Goal: Task Accomplishment & Management: Manage account settings

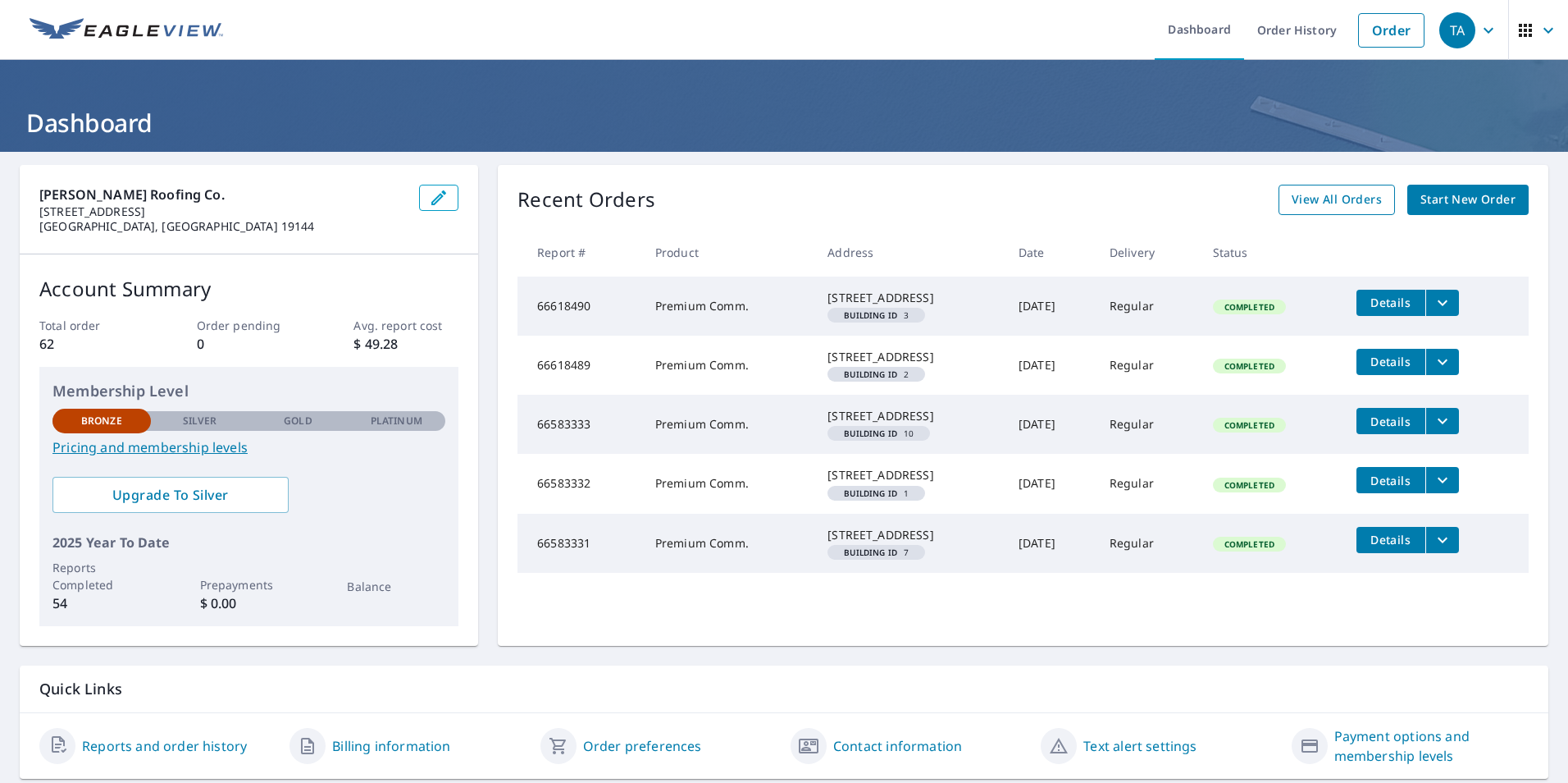
click at [1326, 201] on span "View All Orders" at bounding box center [1338, 200] width 91 height 21
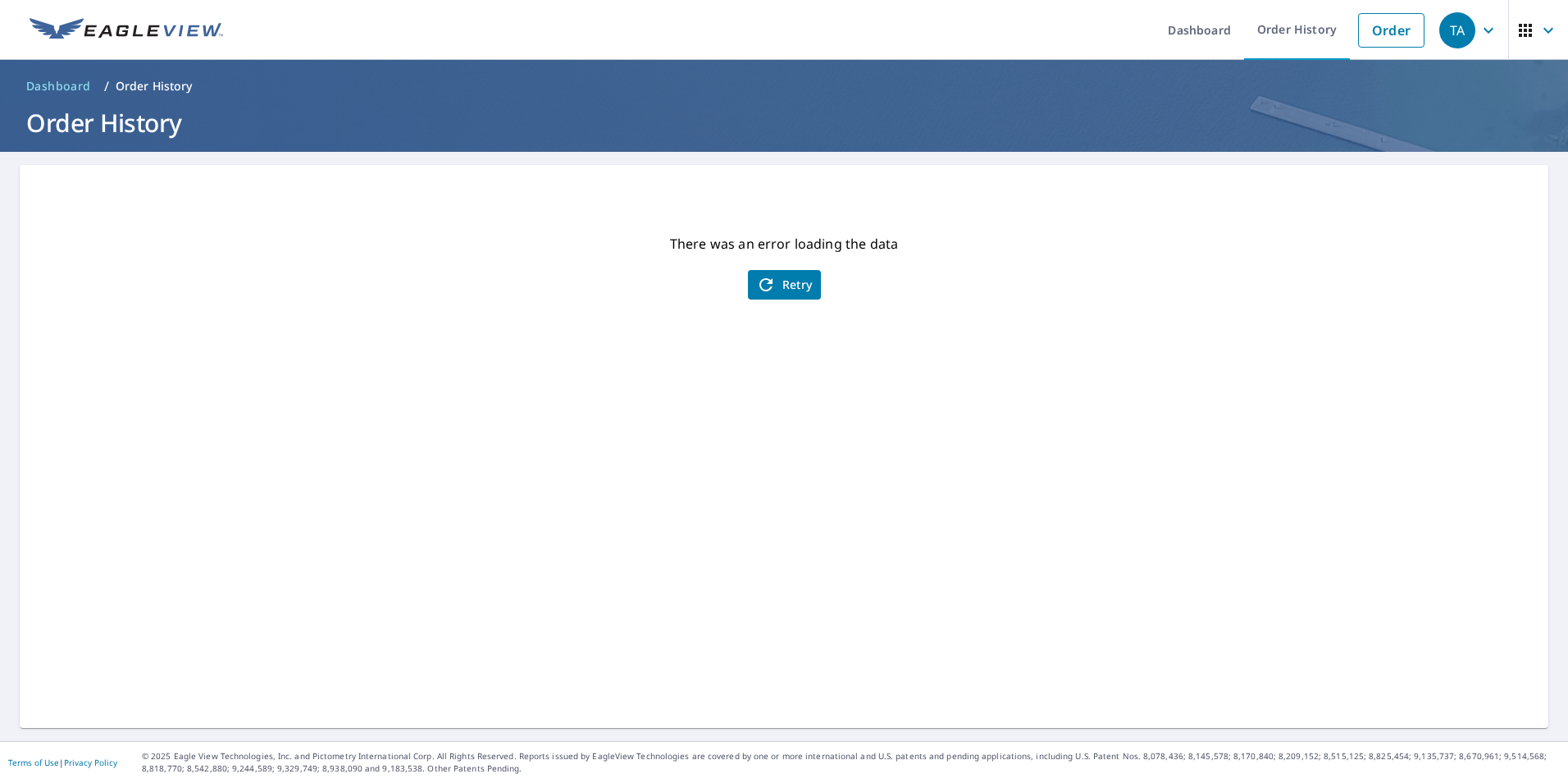
click at [785, 282] on span "Retry" at bounding box center [784, 284] width 57 height 20
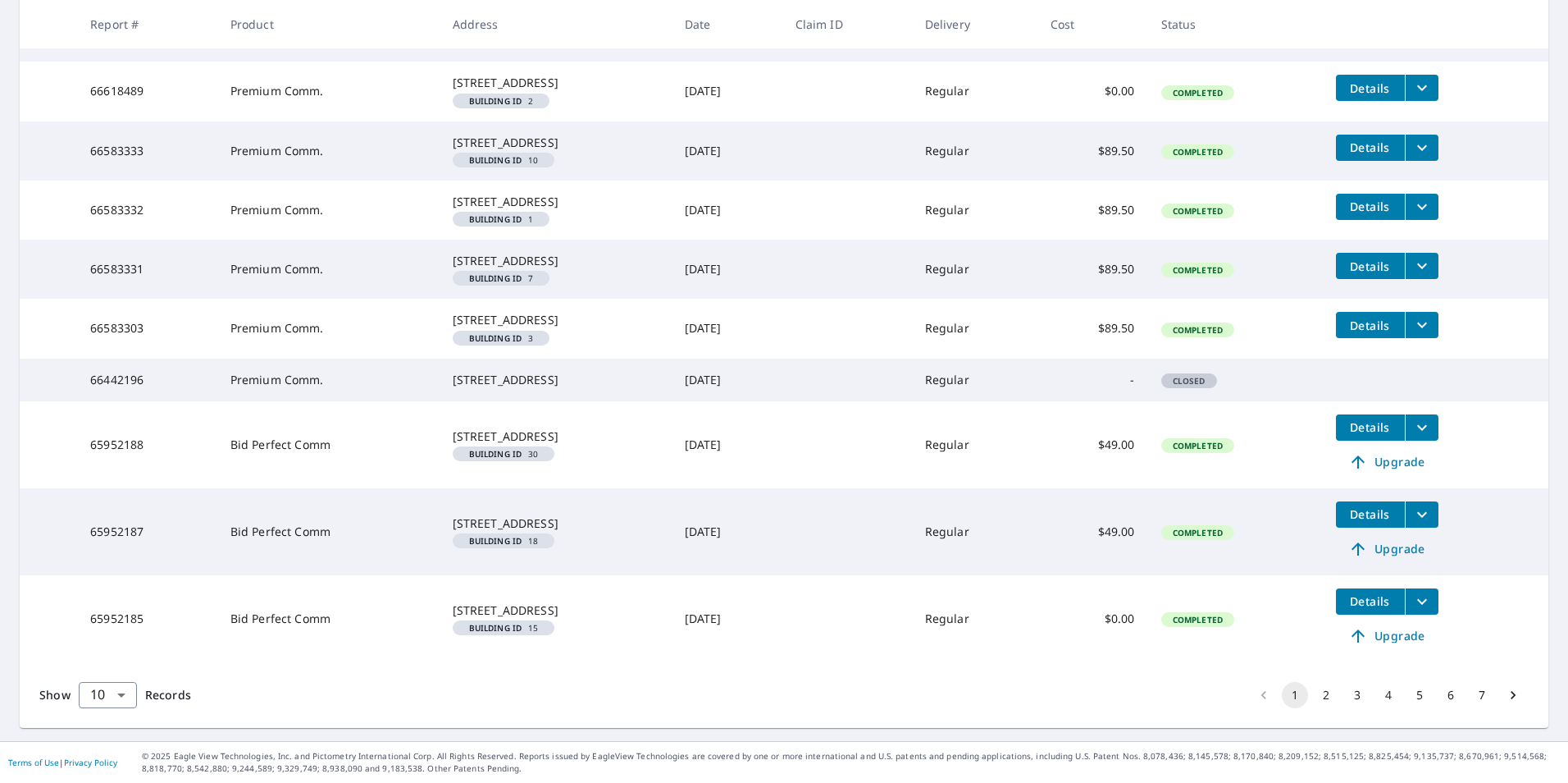
scroll to position [476, 0]
click at [1313, 696] on button "2" at bounding box center [1326, 695] width 26 height 26
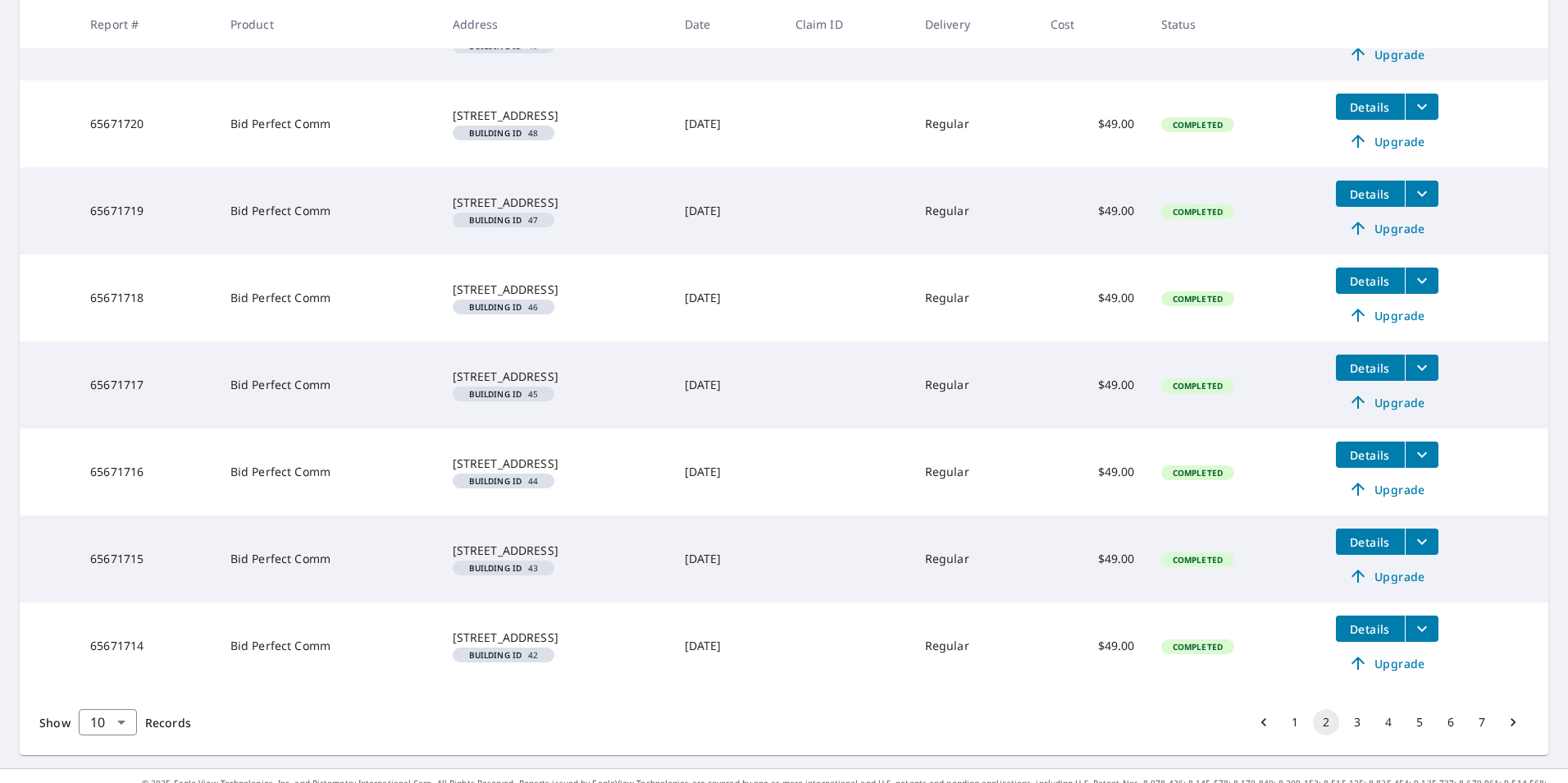
scroll to position [571, 0]
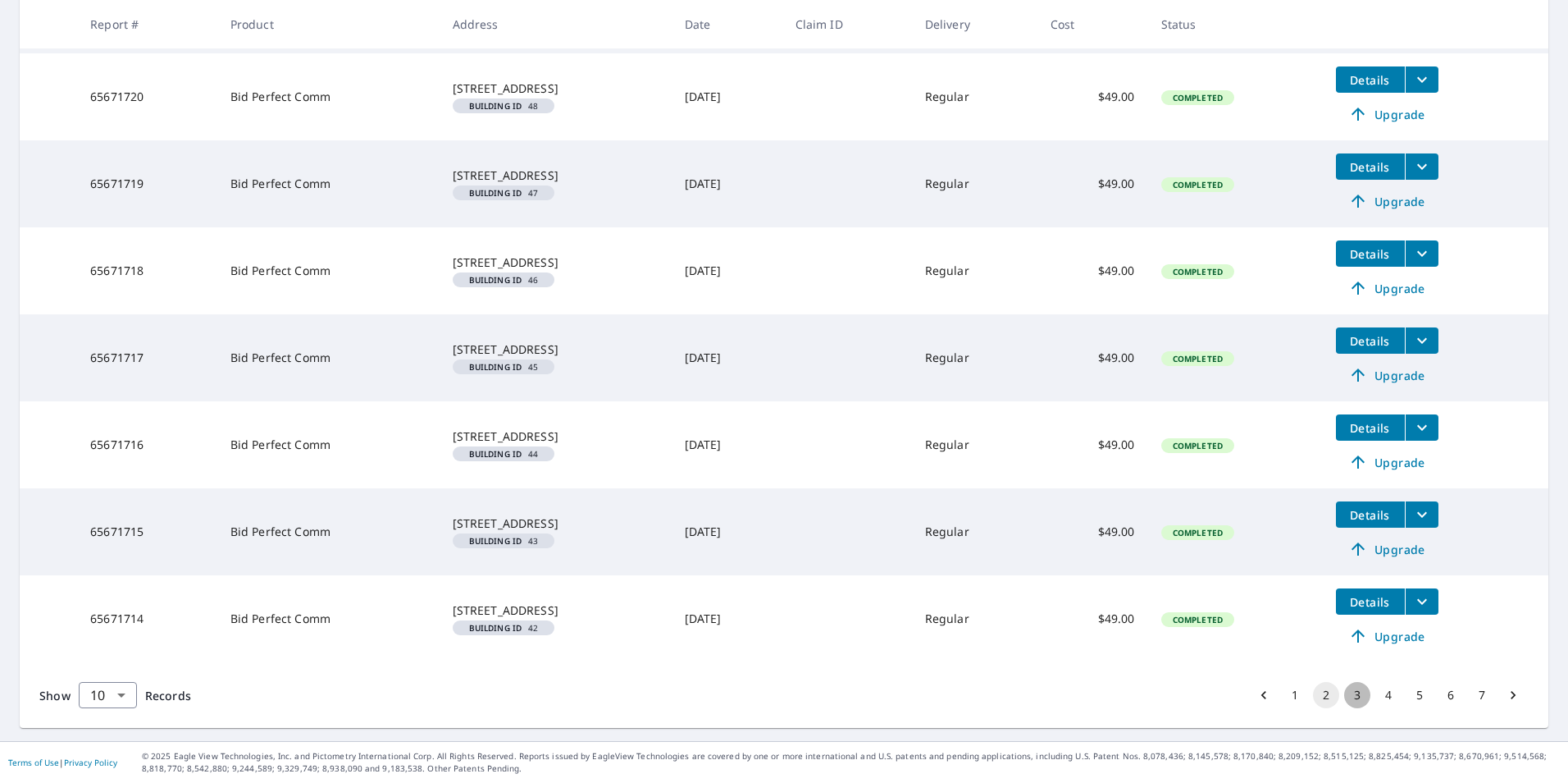
click at [1347, 695] on button "3" at bounding box center [1357, 695] width 26 height 26
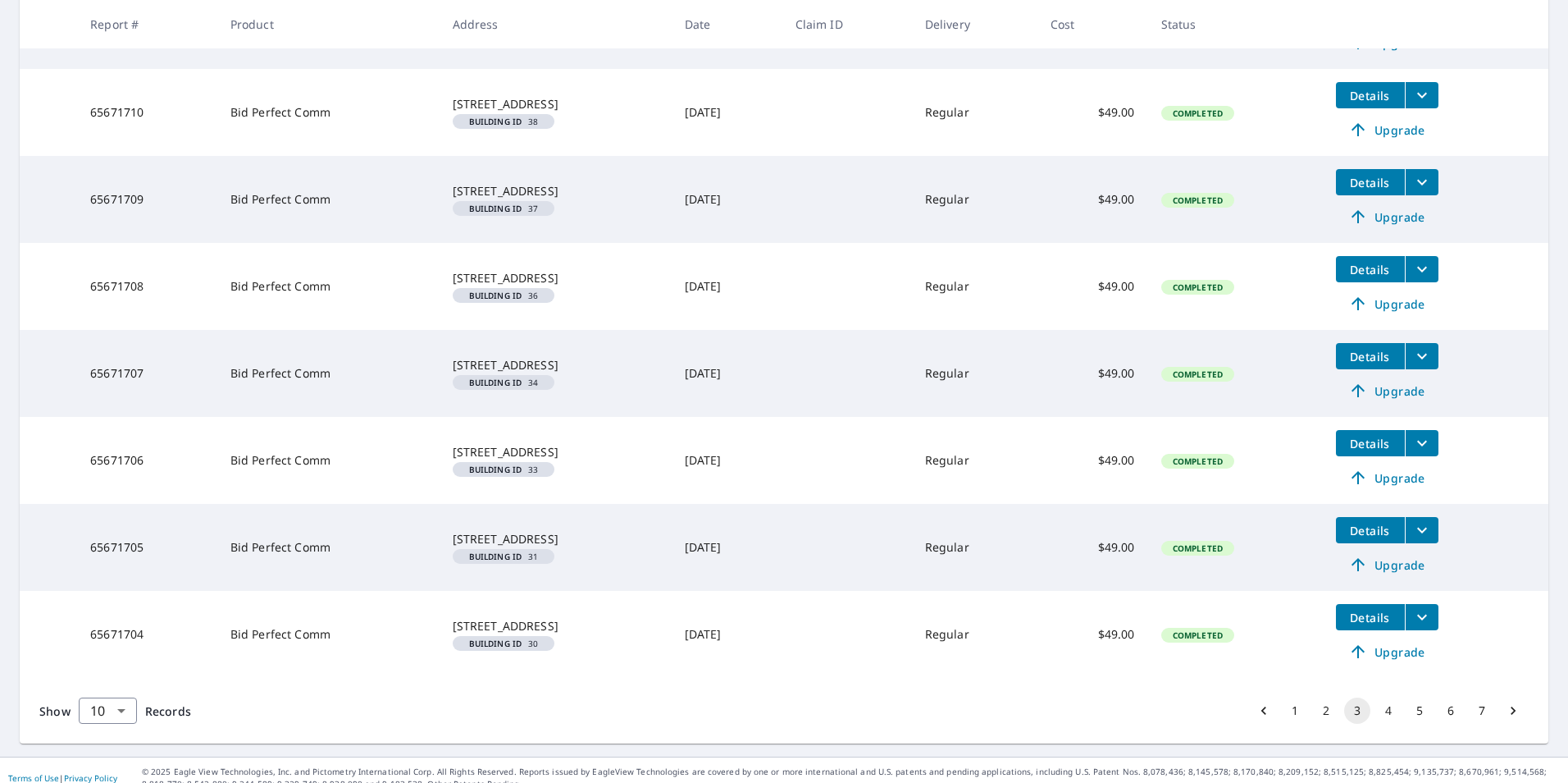
scroll to position [571, 0]
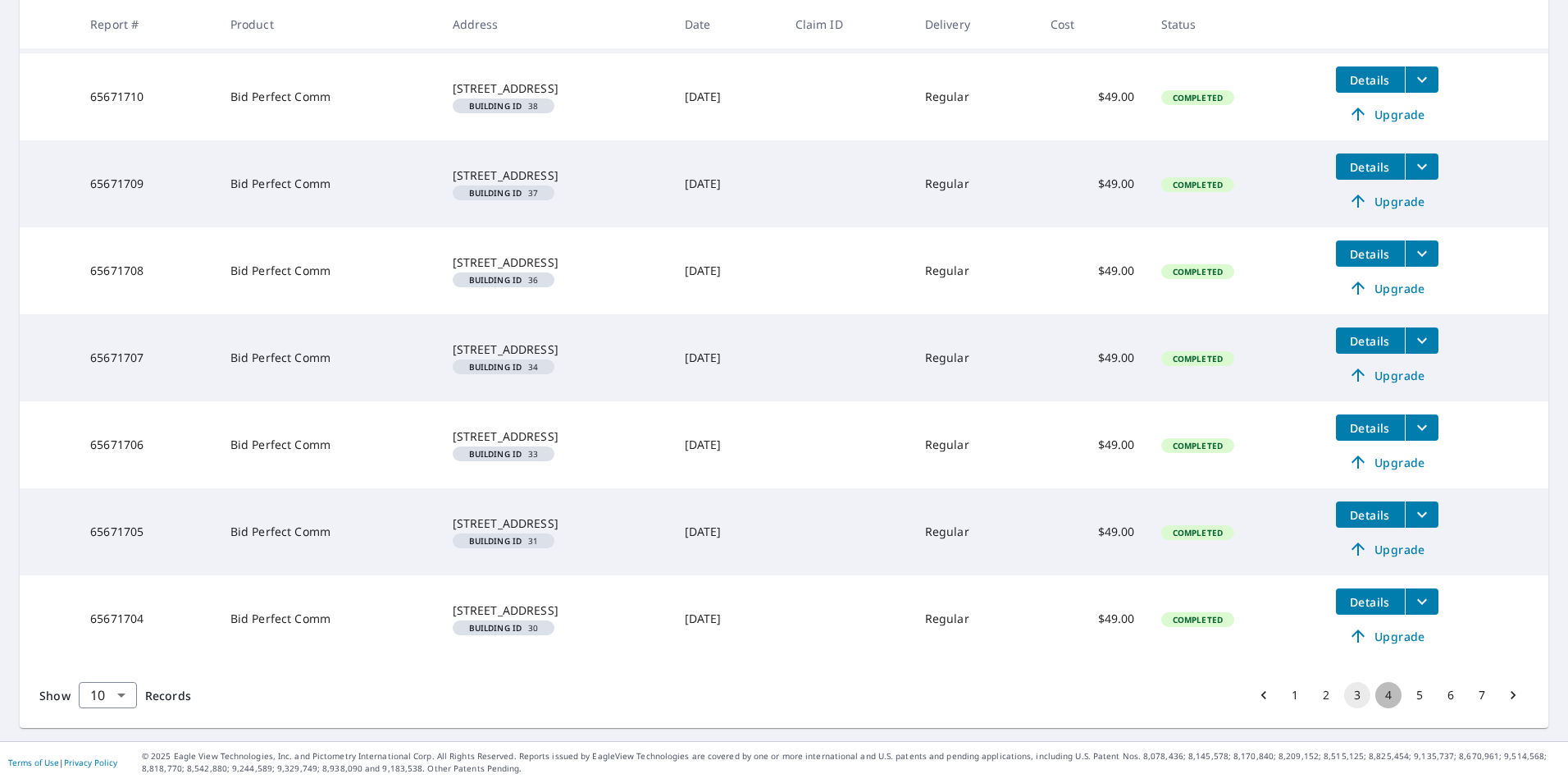
click at [1376, 696] on button "4" at bounding box center [1389, 695] width 26 height 26
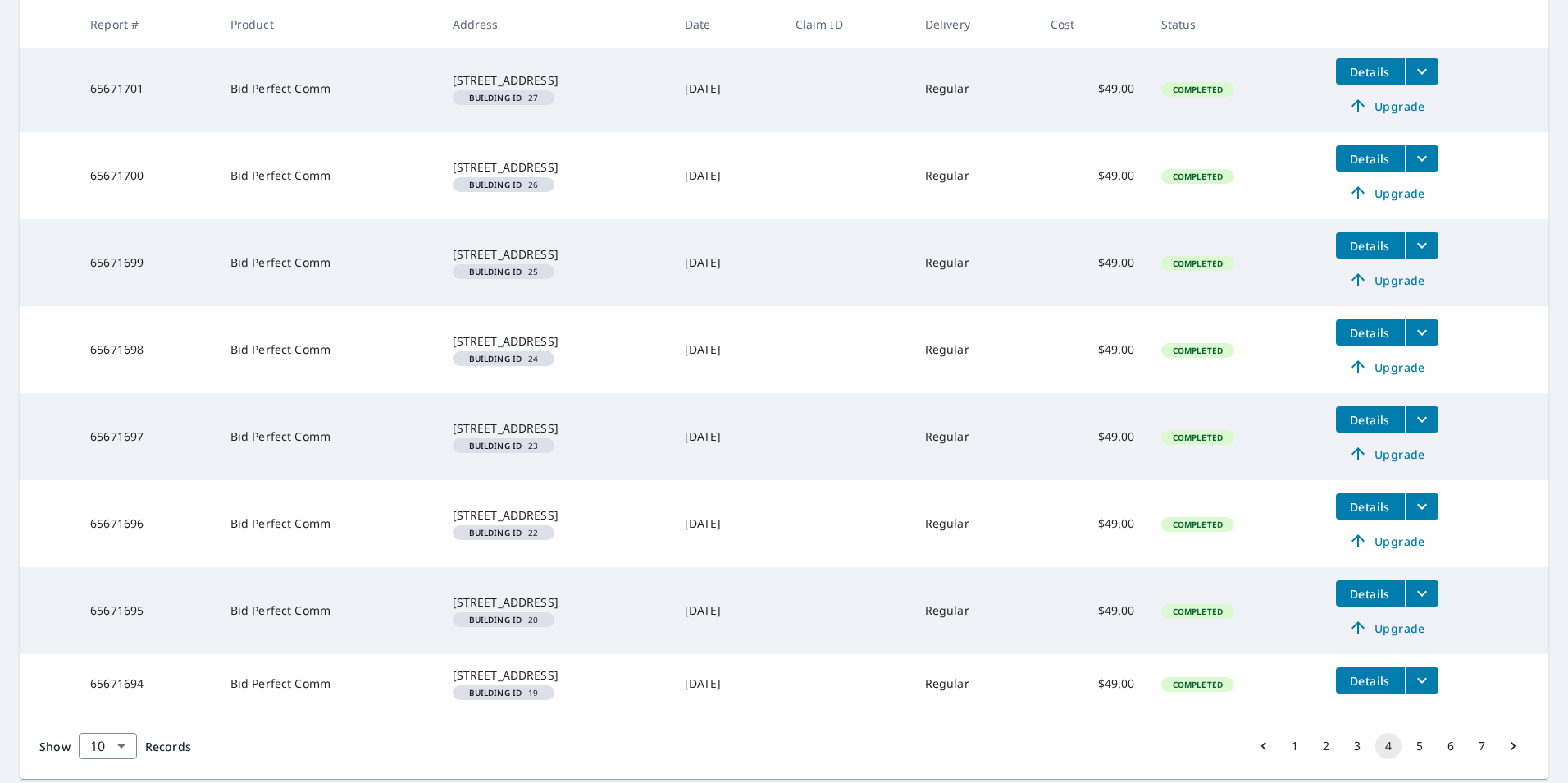
scroll to position [560, 0]
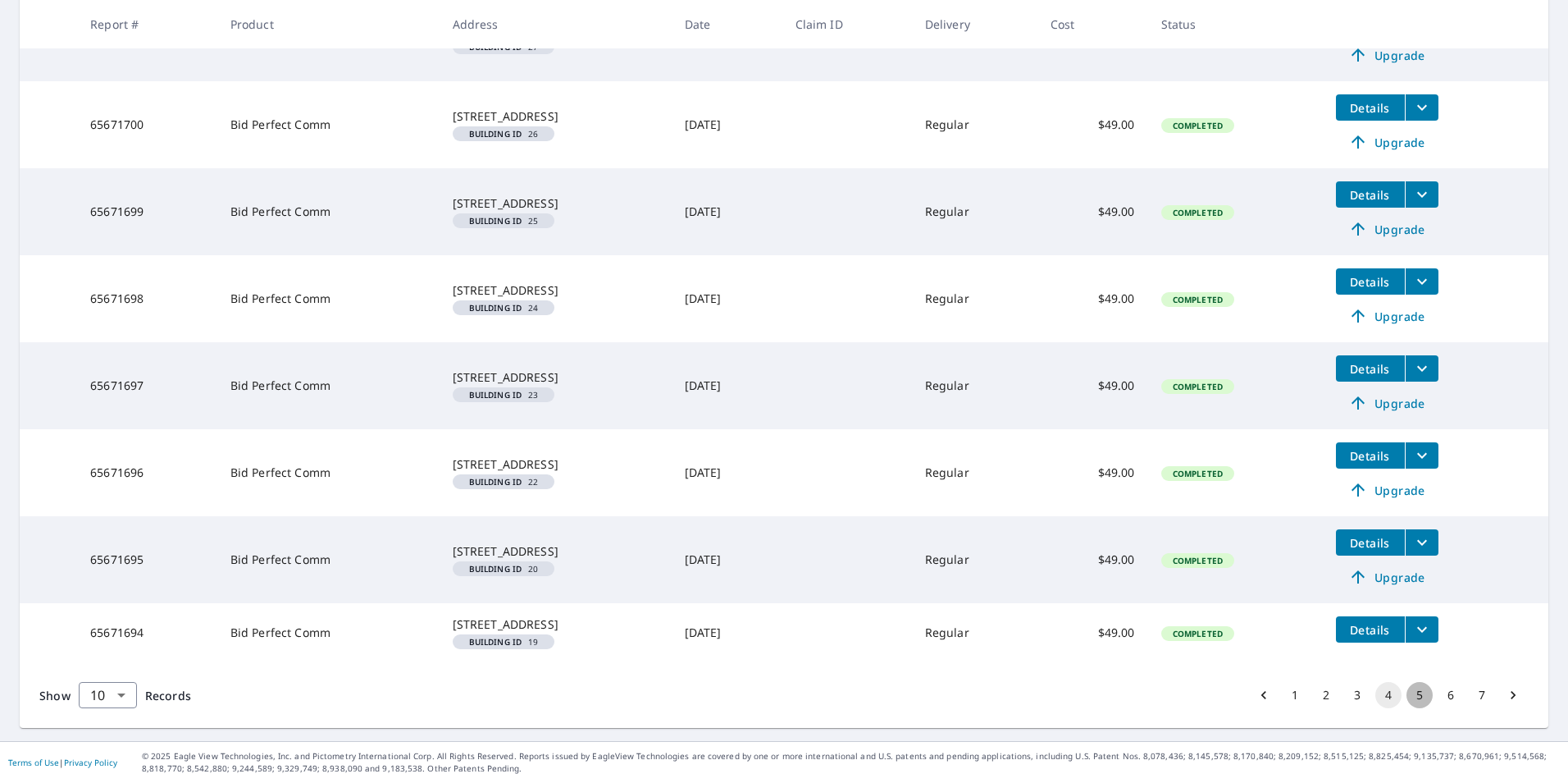
click at [1409, 694] on button "5" at bounding box center [1420, 695] width 26 height 26
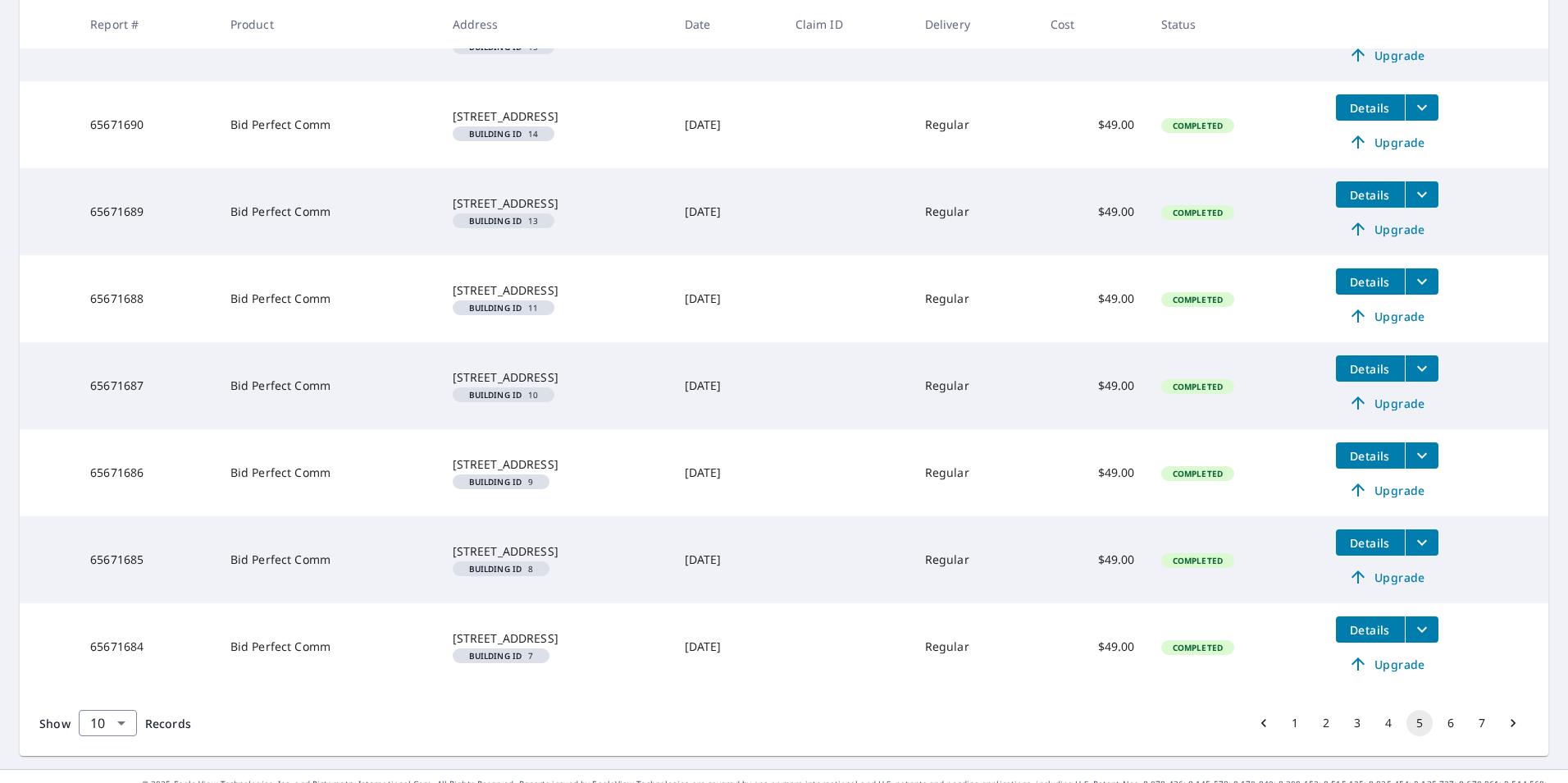
scroll to position [571, 0]
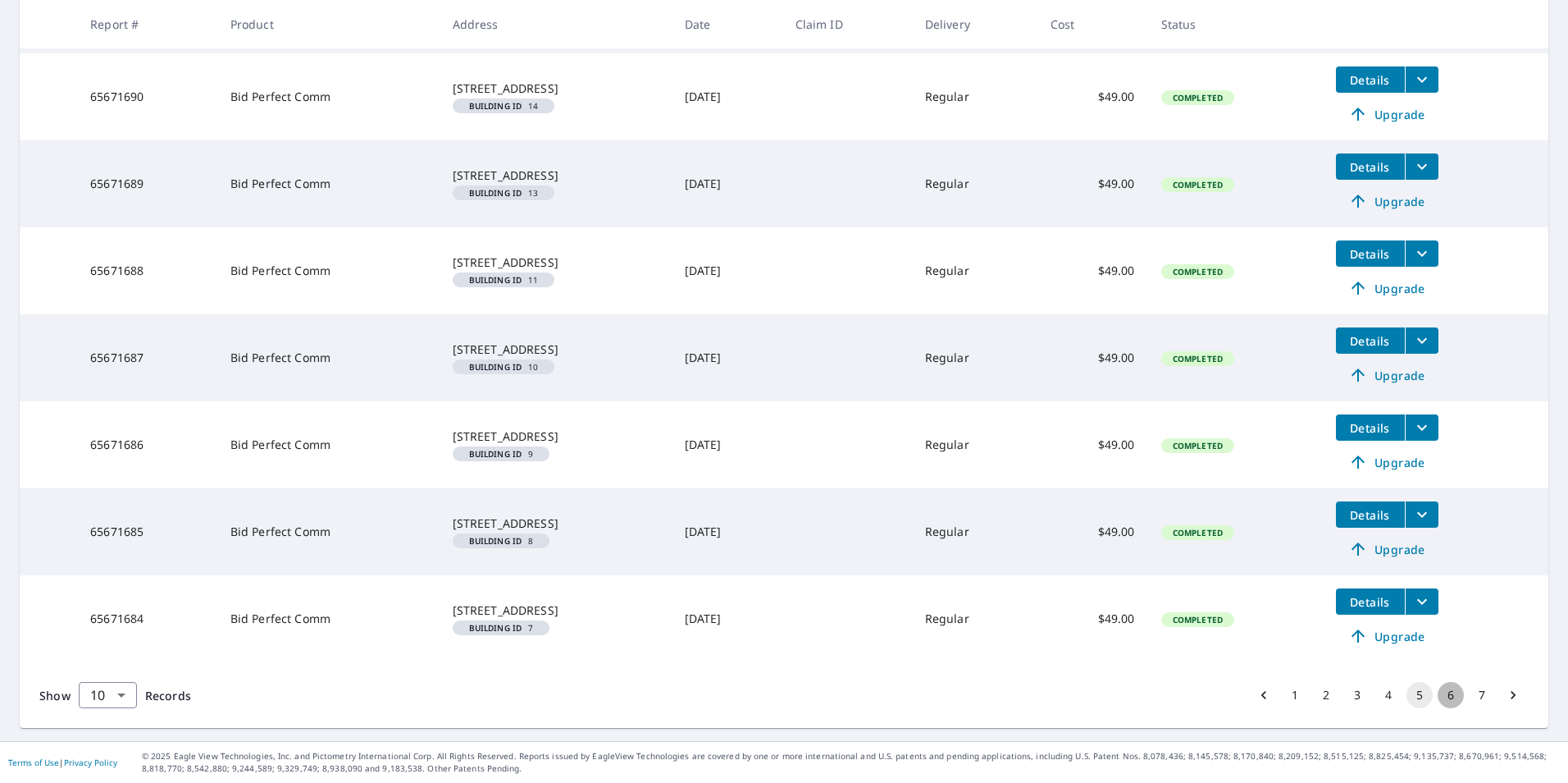
click at [1438, 691] on button "6" at bounding box center [1451, 695] width 26 height 26
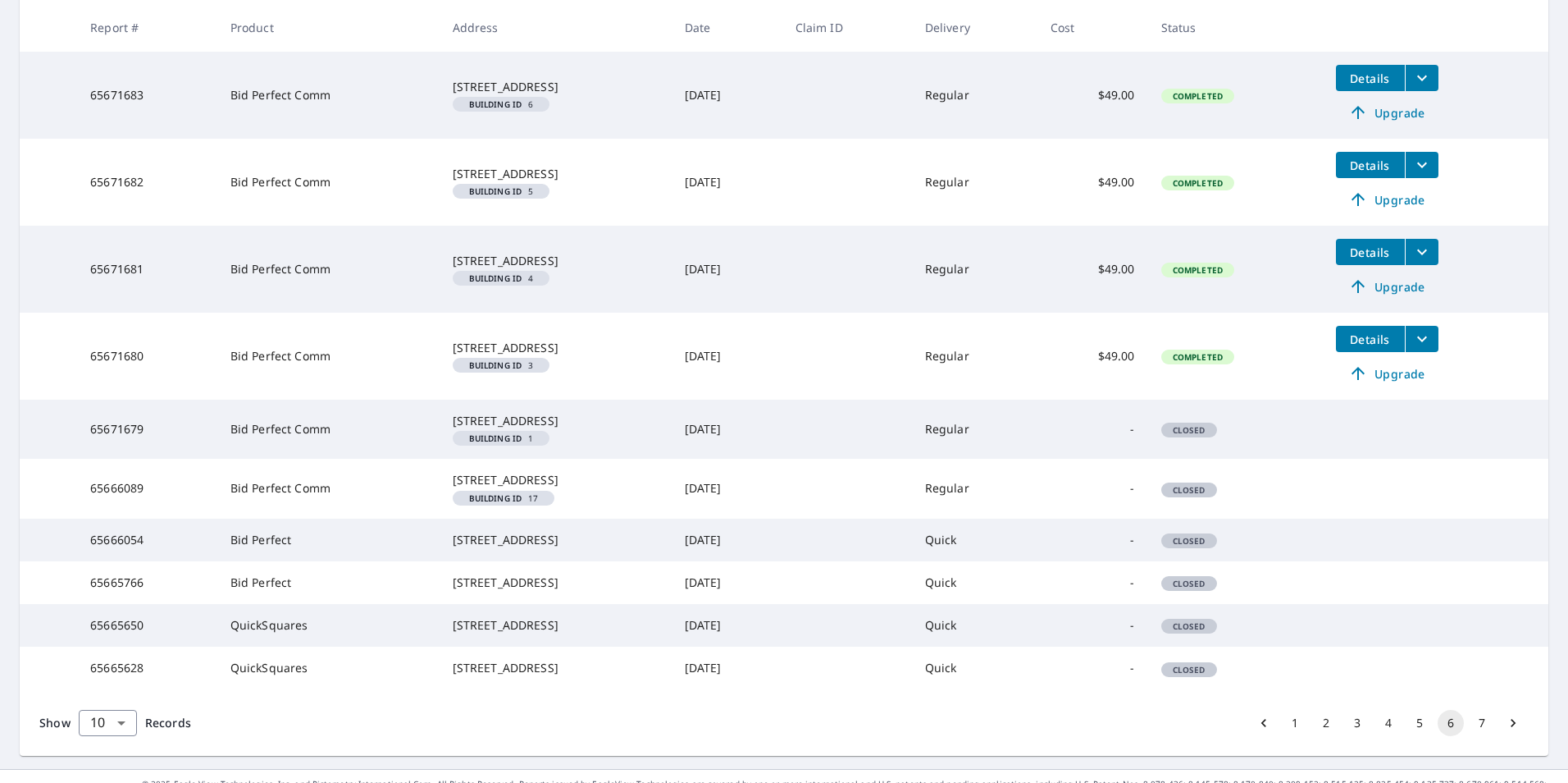
scroll to position [437, 0]
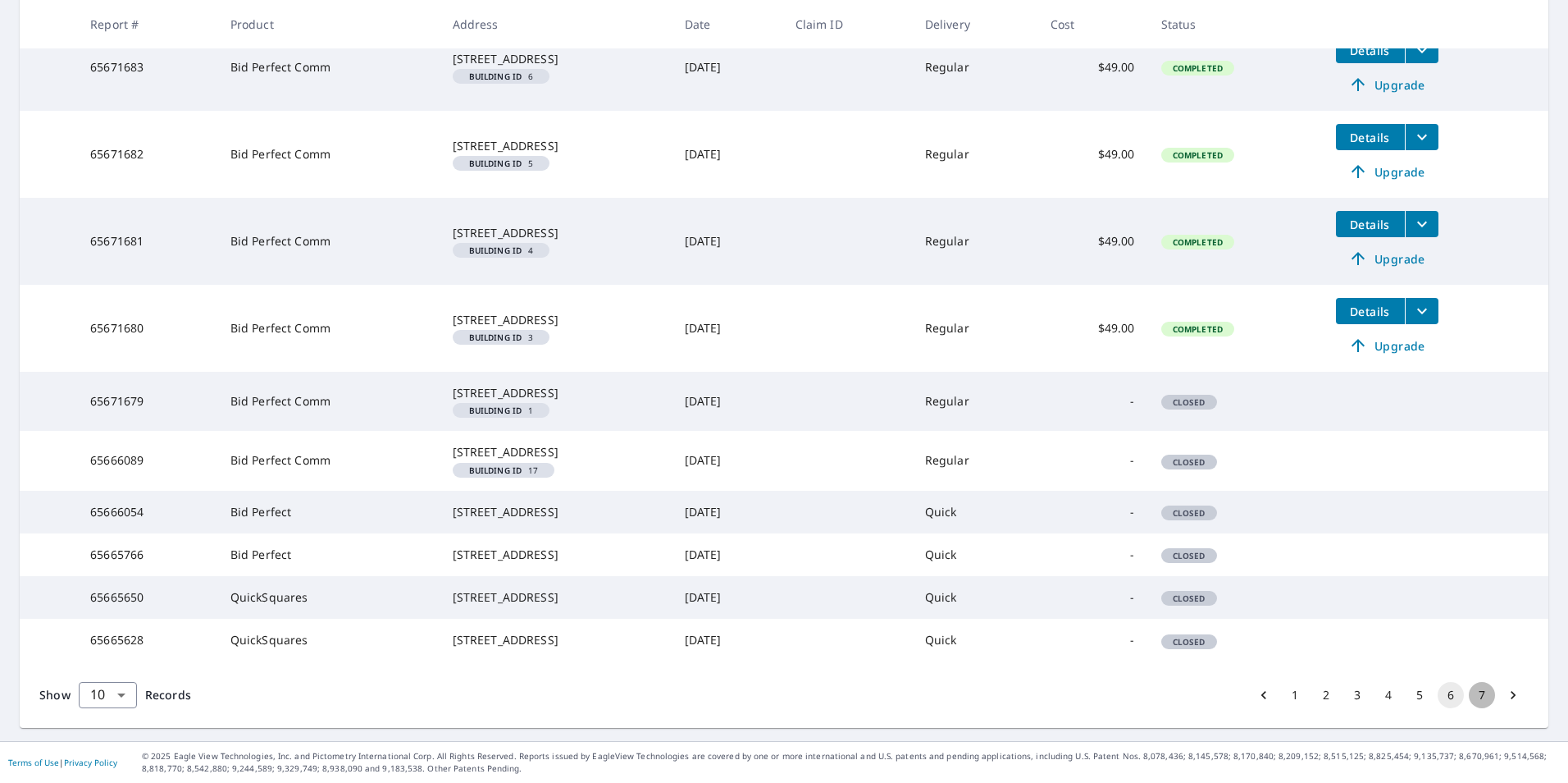
click at [1469, 692] on button "7" at bounding box center [1482, 695] width 26 height 26
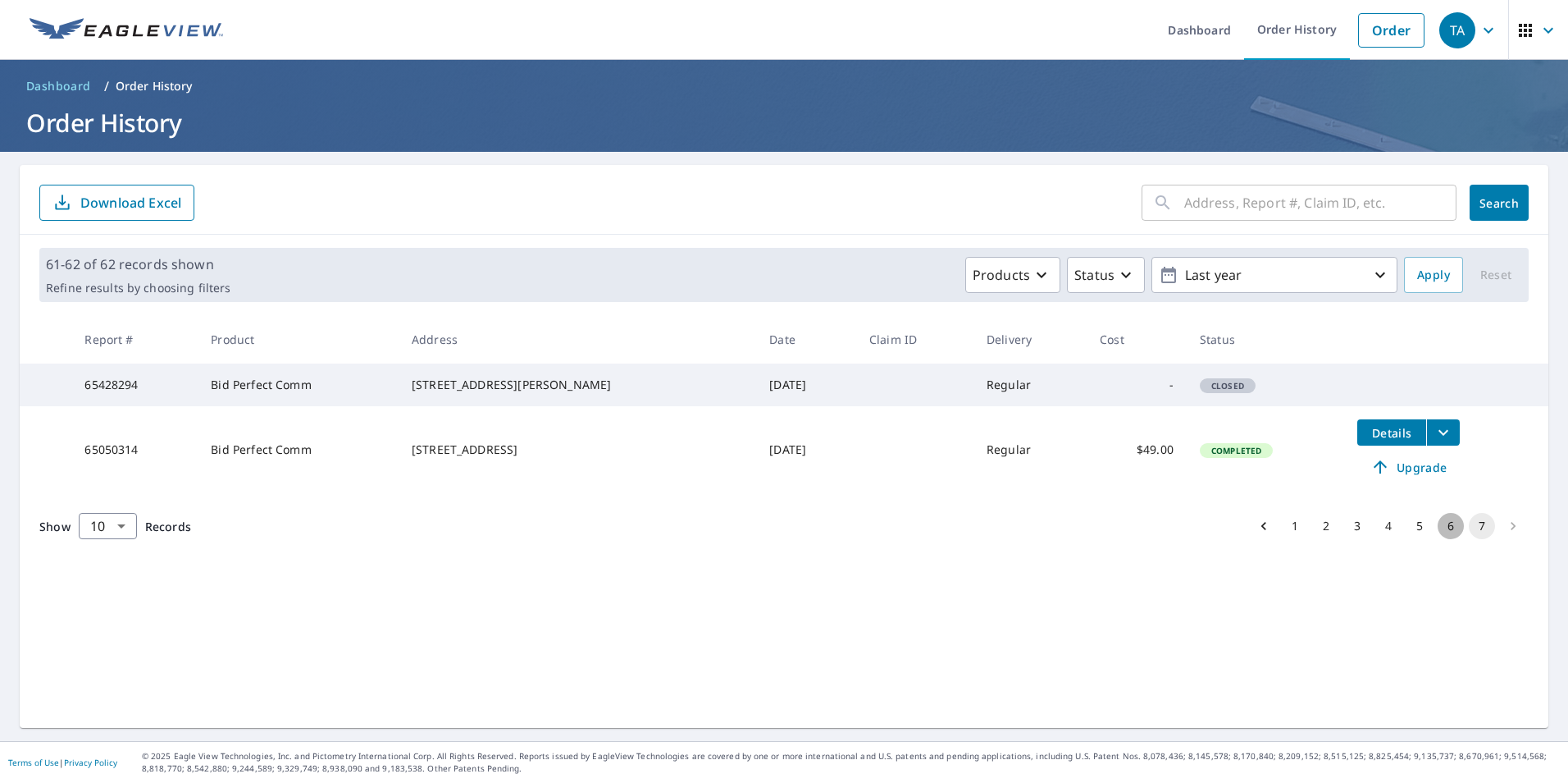
click at [1439, 539] on button "6" at bounding box center [1451, 526] width 26 height 26
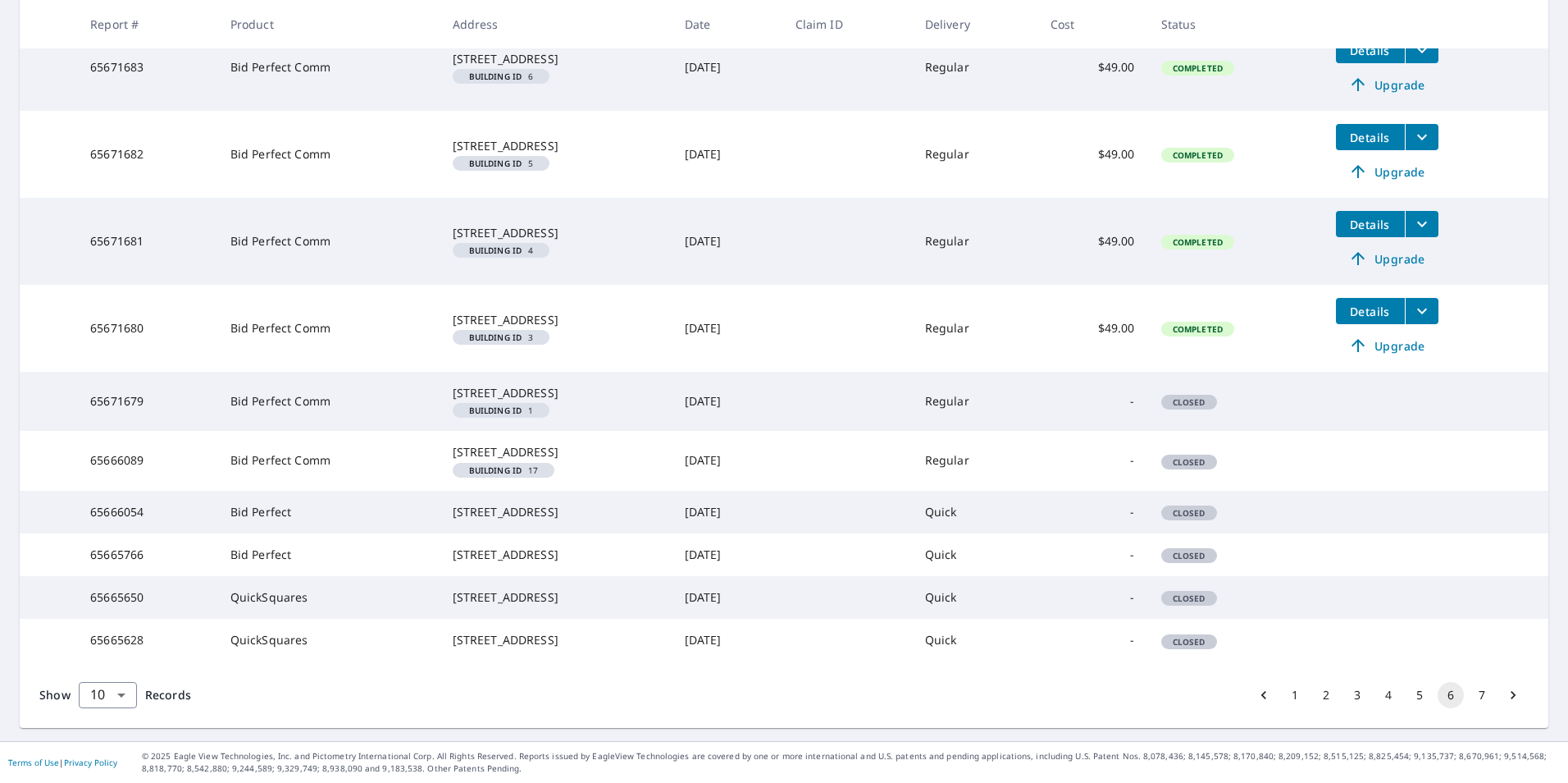
scroll to position [437, 0]
click at [1407, 693] on button "5" at bounding box center [1420, 695] width 26 height 26
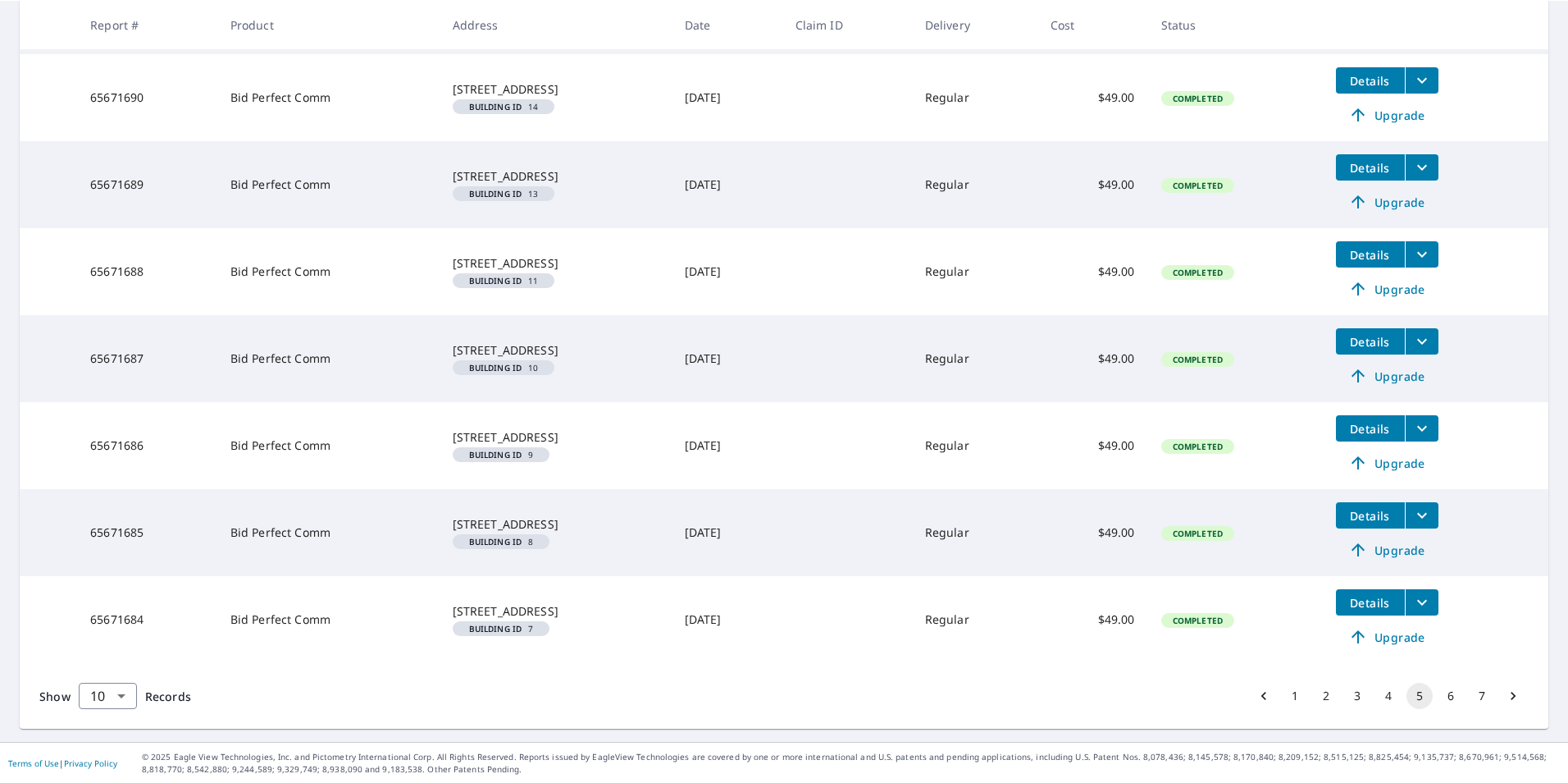
scroll to position [570, 0]
